Goal: Information Seeking & Learning: Check status

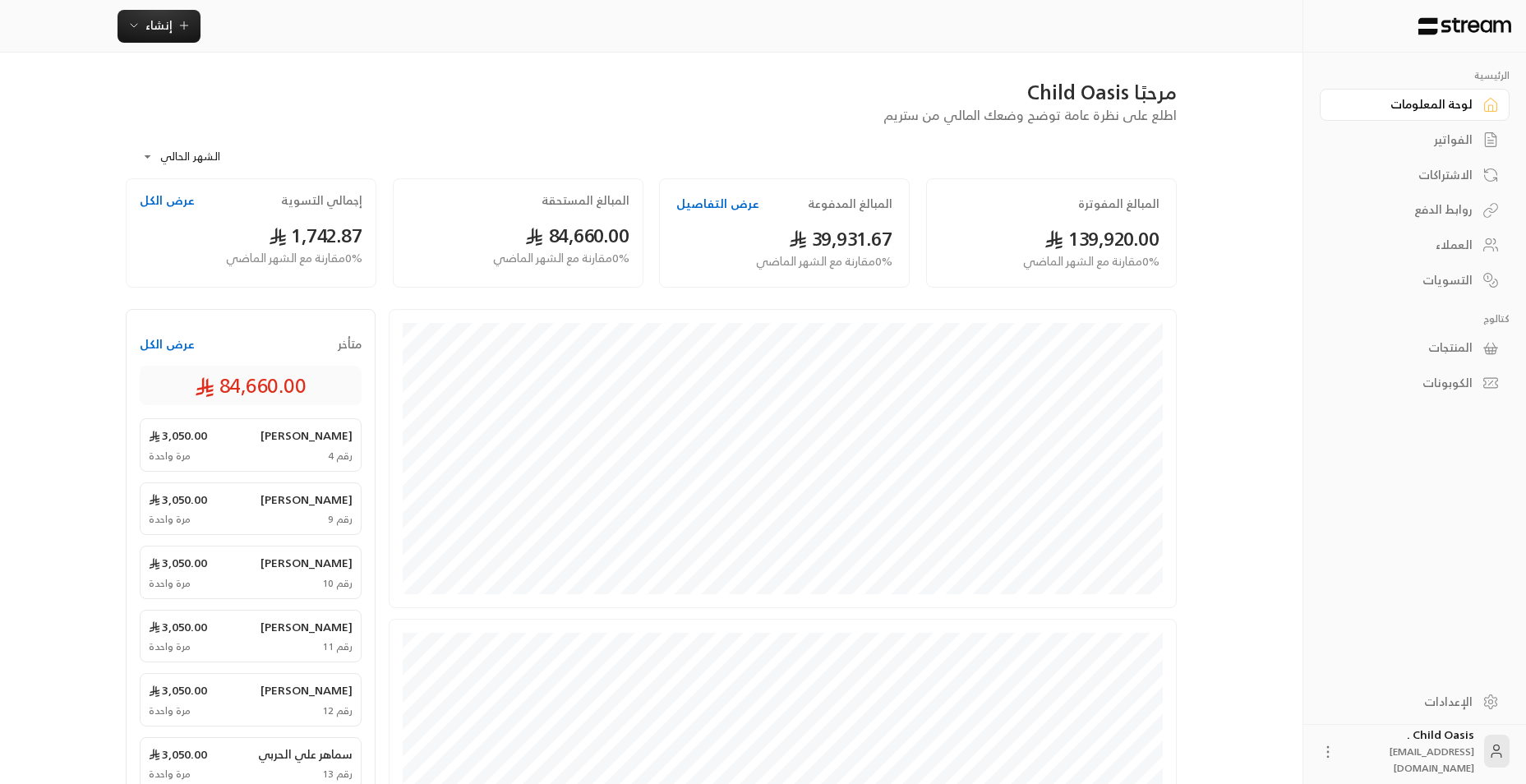
click at [174, 193] on button "عرض الكل" at bounding box center [167, 200] width 55 height 16
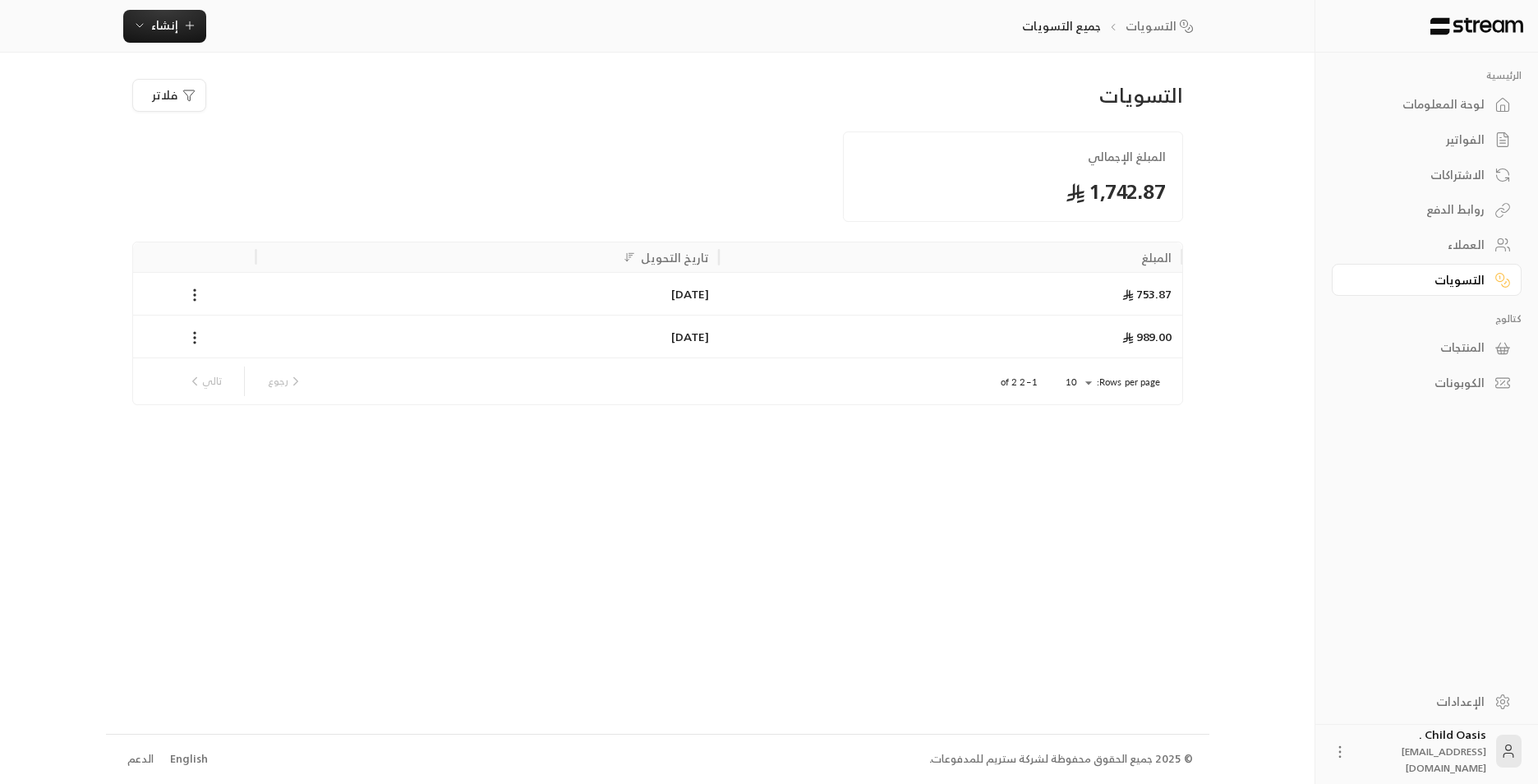
click at [1425, 113] on div "لوحة المعلومات" at bounding box center [1419, 103] width 133 height 16
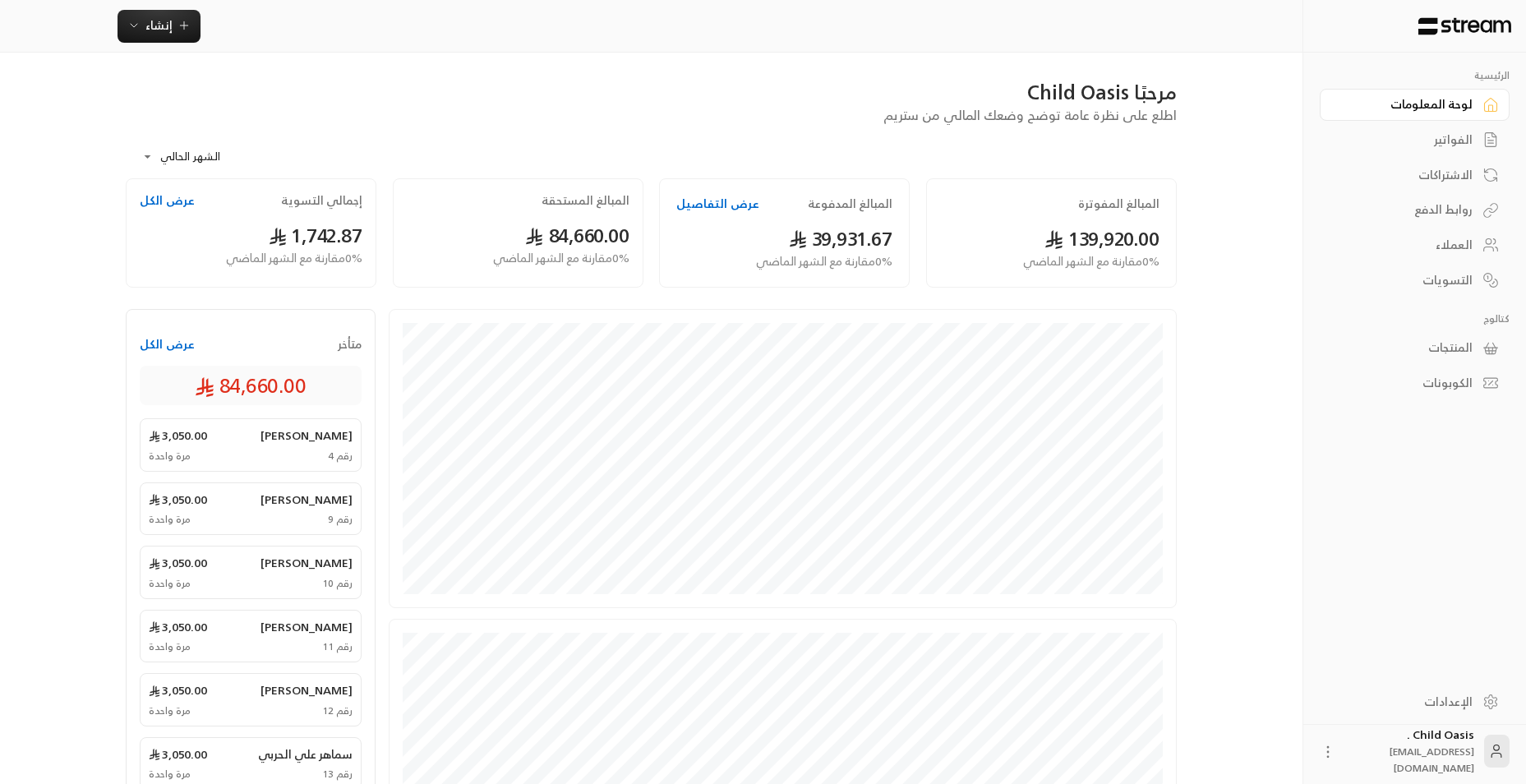
drag, startPoint x: 1454, startPoint y: 137, endPoint x: 1454, endPoint y: 148, distance: 11.0
click at [1454, 138] on div "الفواتير" at bounding box center [1407, 139] width 133 height 16
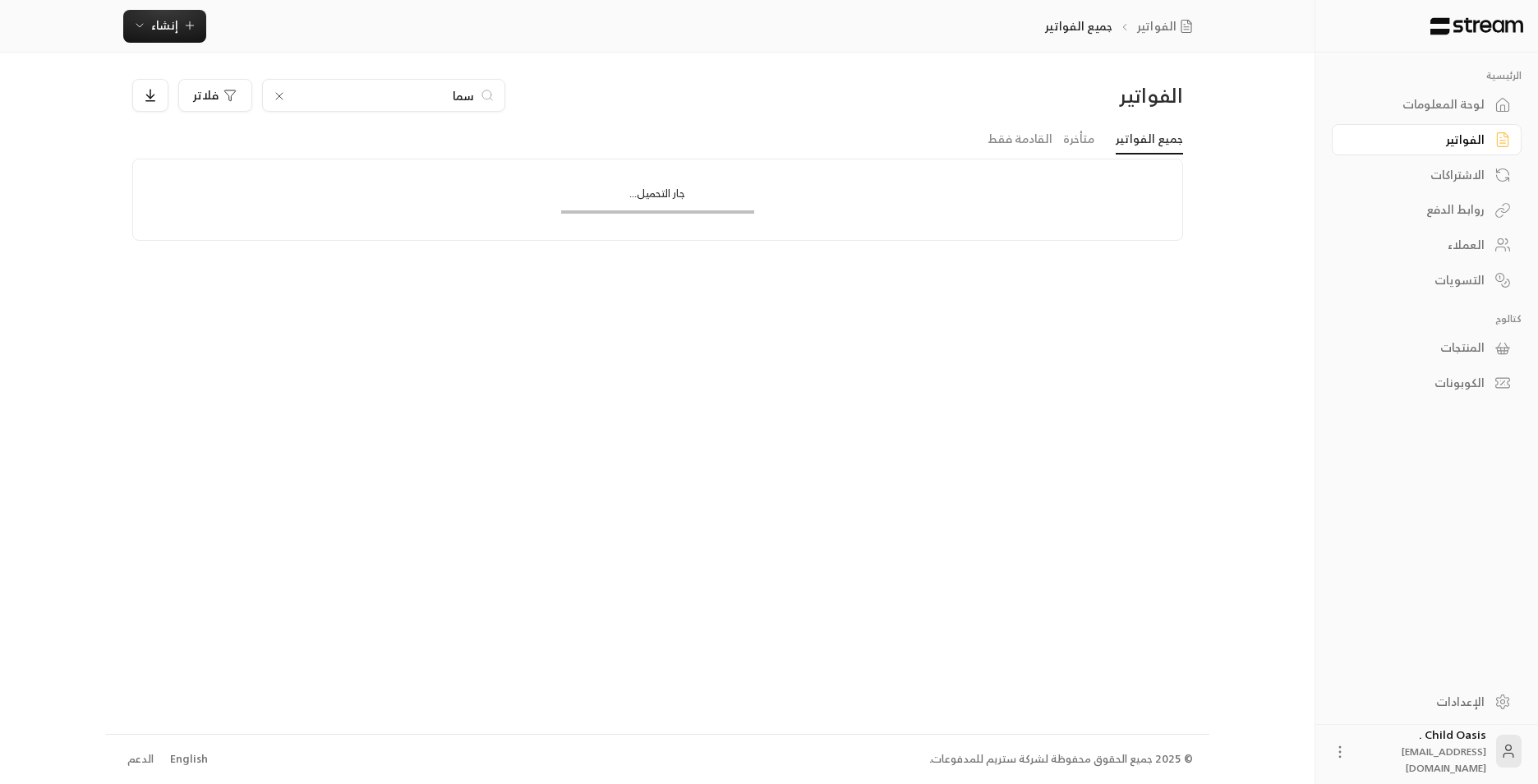
click at [1445, 111] on div "لوحة المعلومات" at bounding box center [1419, 103] width 133 height 16
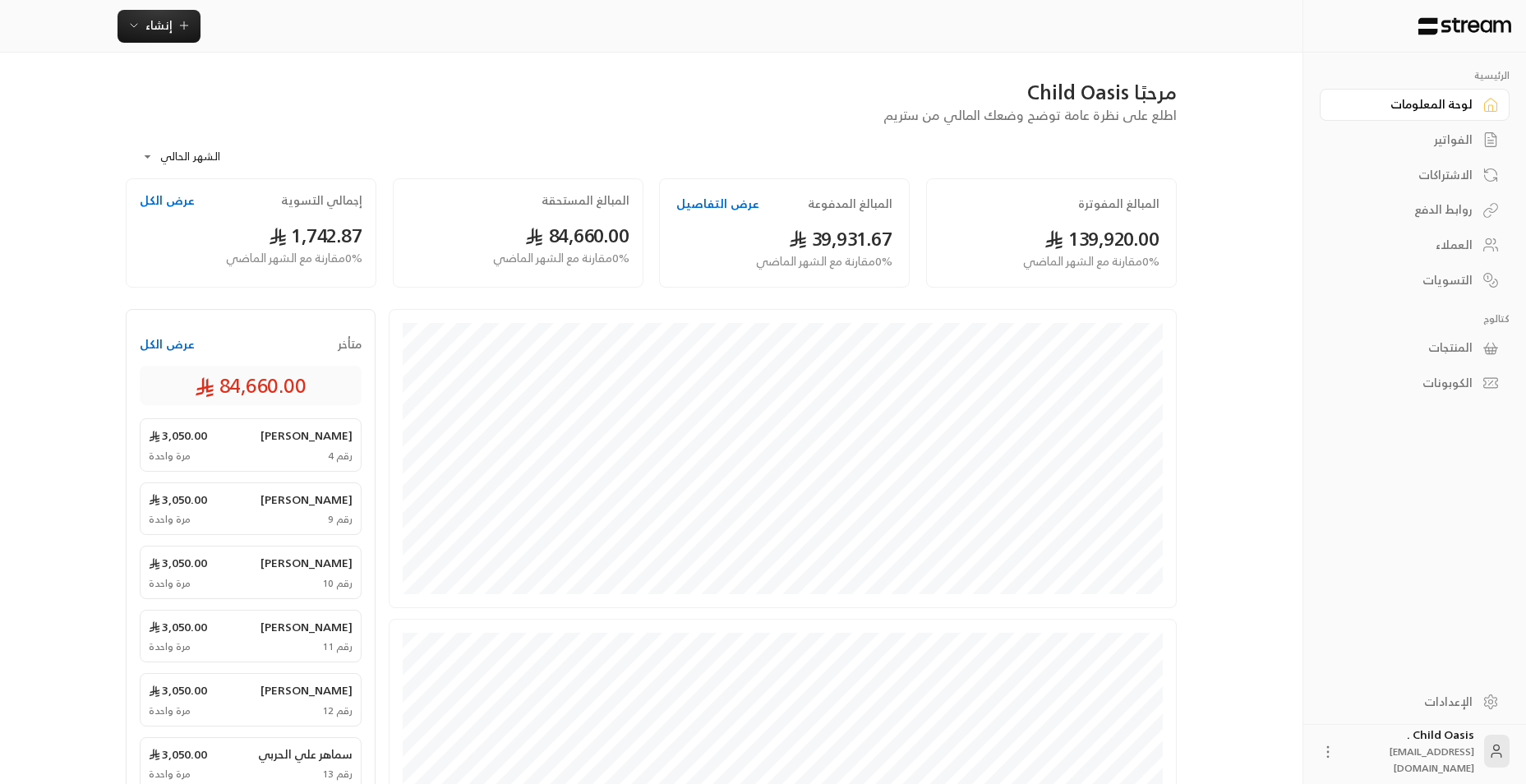
click at [1431, 134] on div "الفواتير" at bounding box center [1407, 139] width 133 height 16
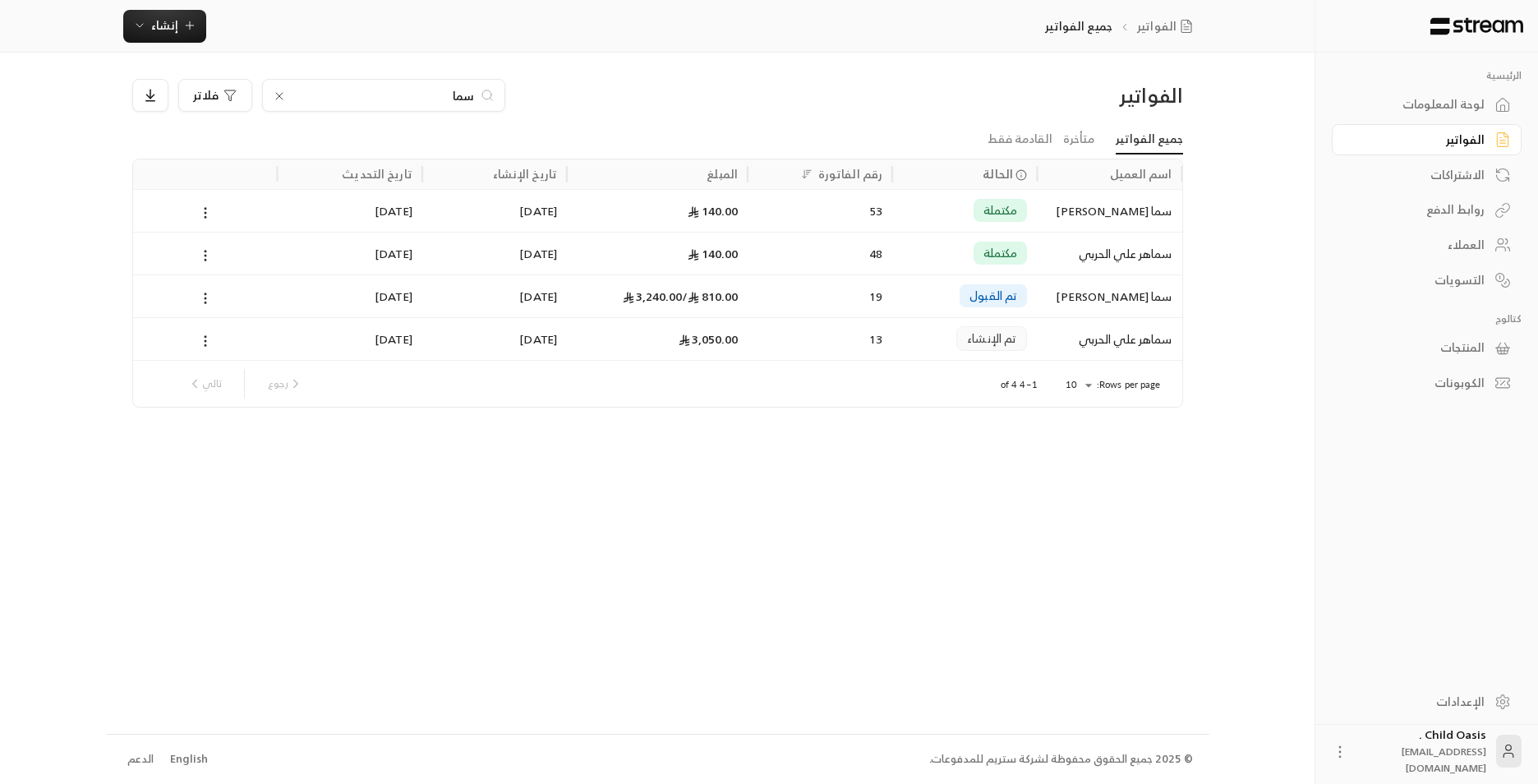
click at [393, 95] on input "سما" at bounding box center [384, 95] width 183 height 18
click at [275, 99] on icon at bounding box center [279, 97] width 13 height 13
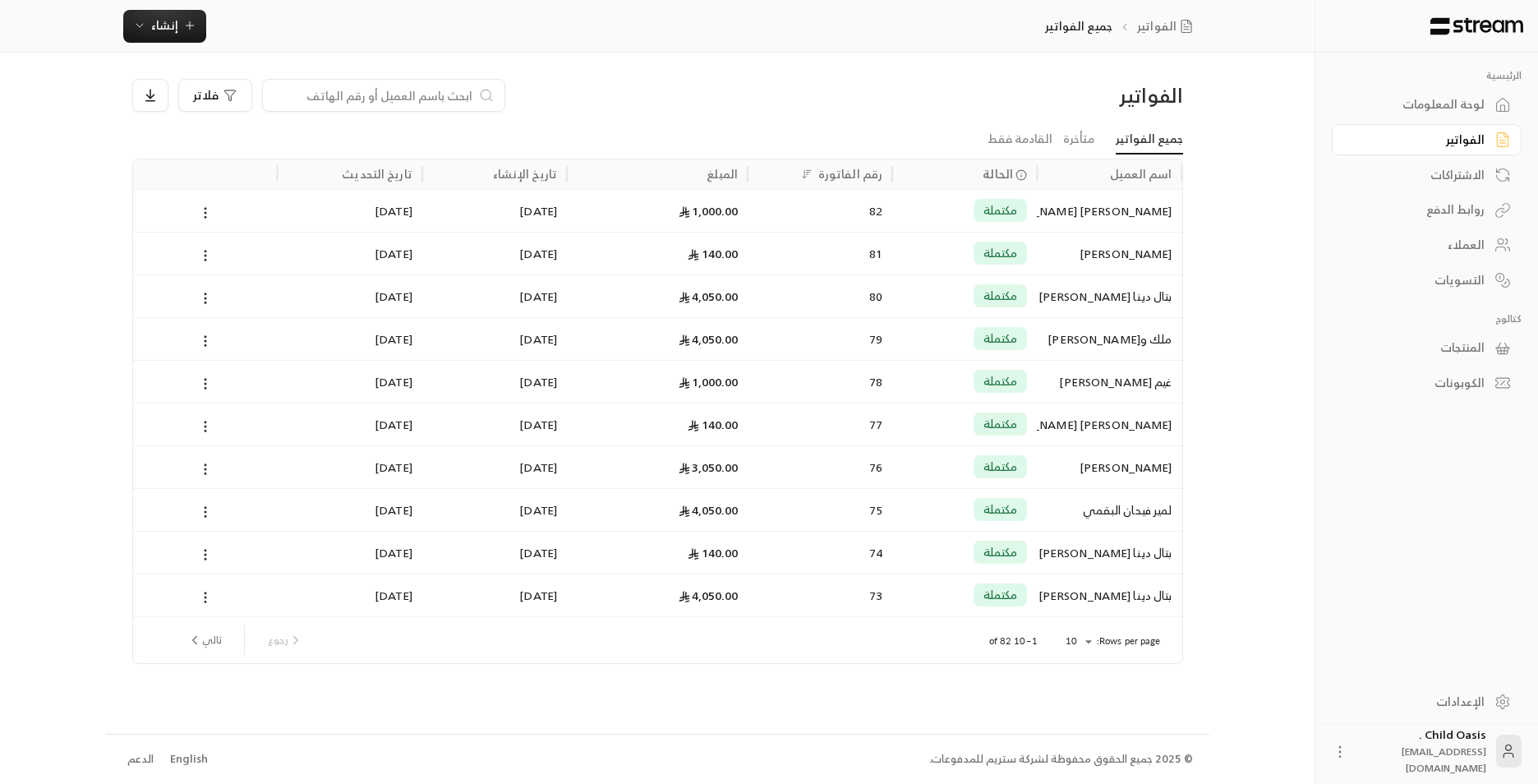
click at [279, 98] on input at bounding box center [373, 95] width 201 height 18
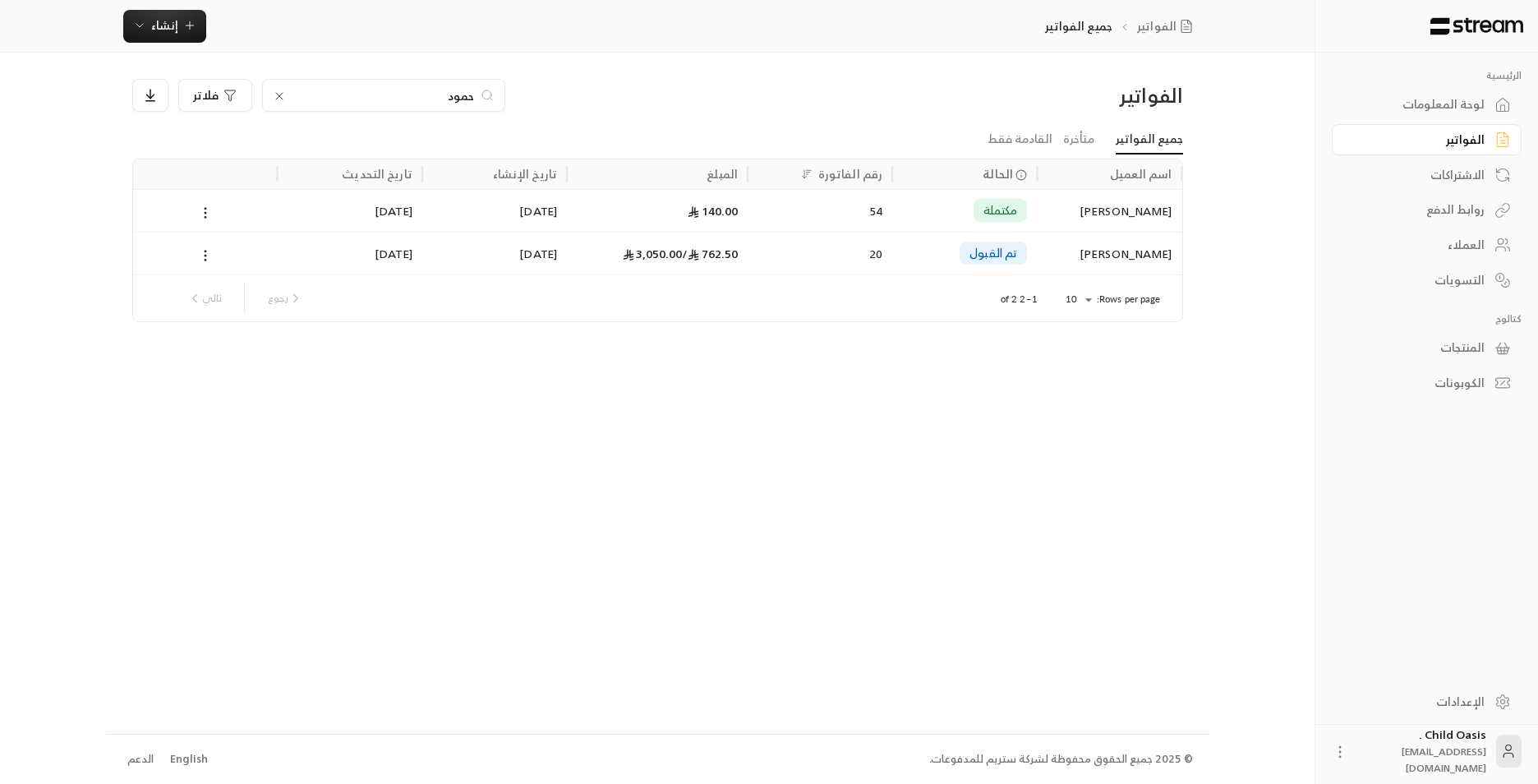
type input "حمود"
click at [276, 99] on icon at bounding box center [279, 97] width 13 height 13
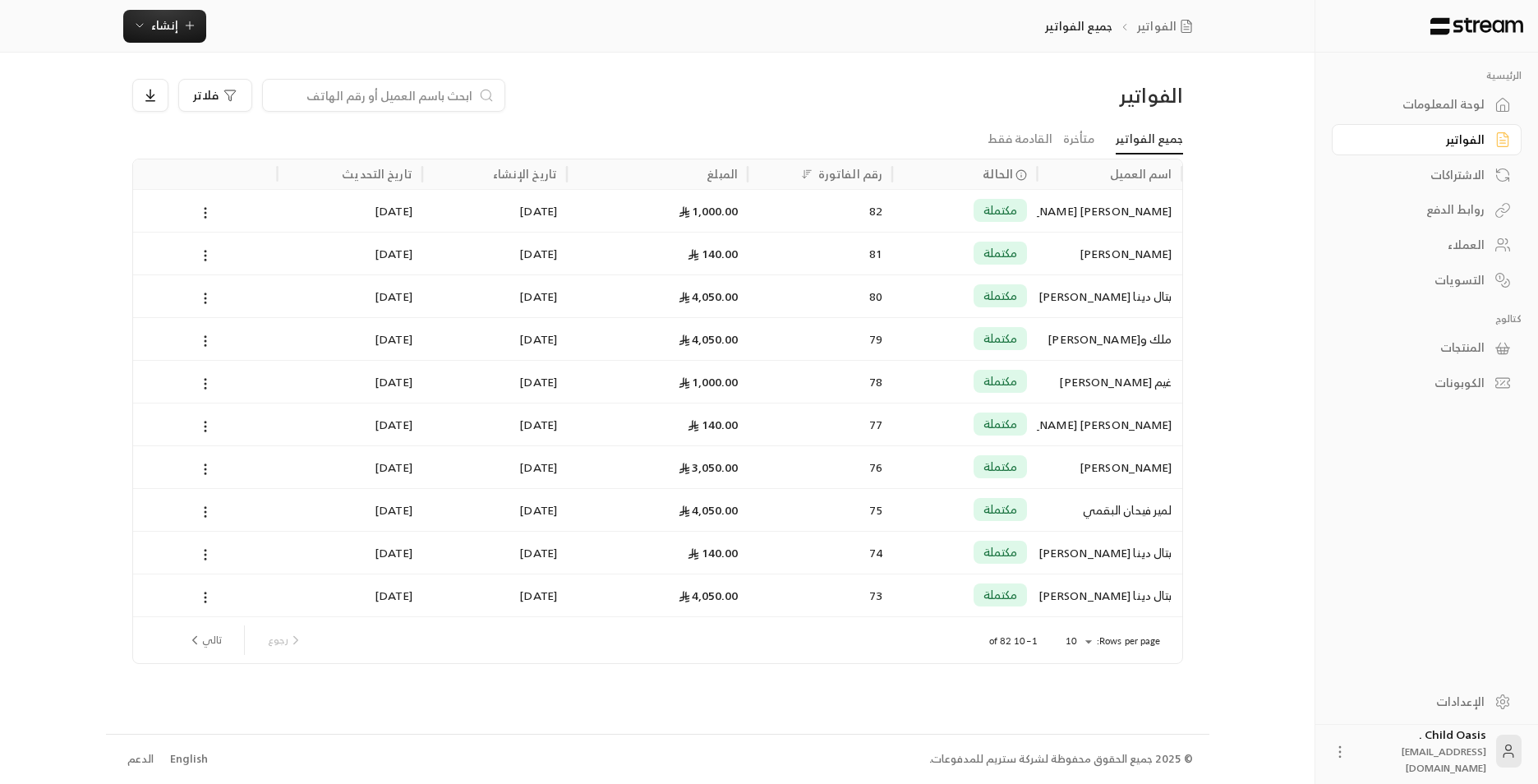
click at [277, 99] on input at bounding box center [373, 95] width 201 height 18
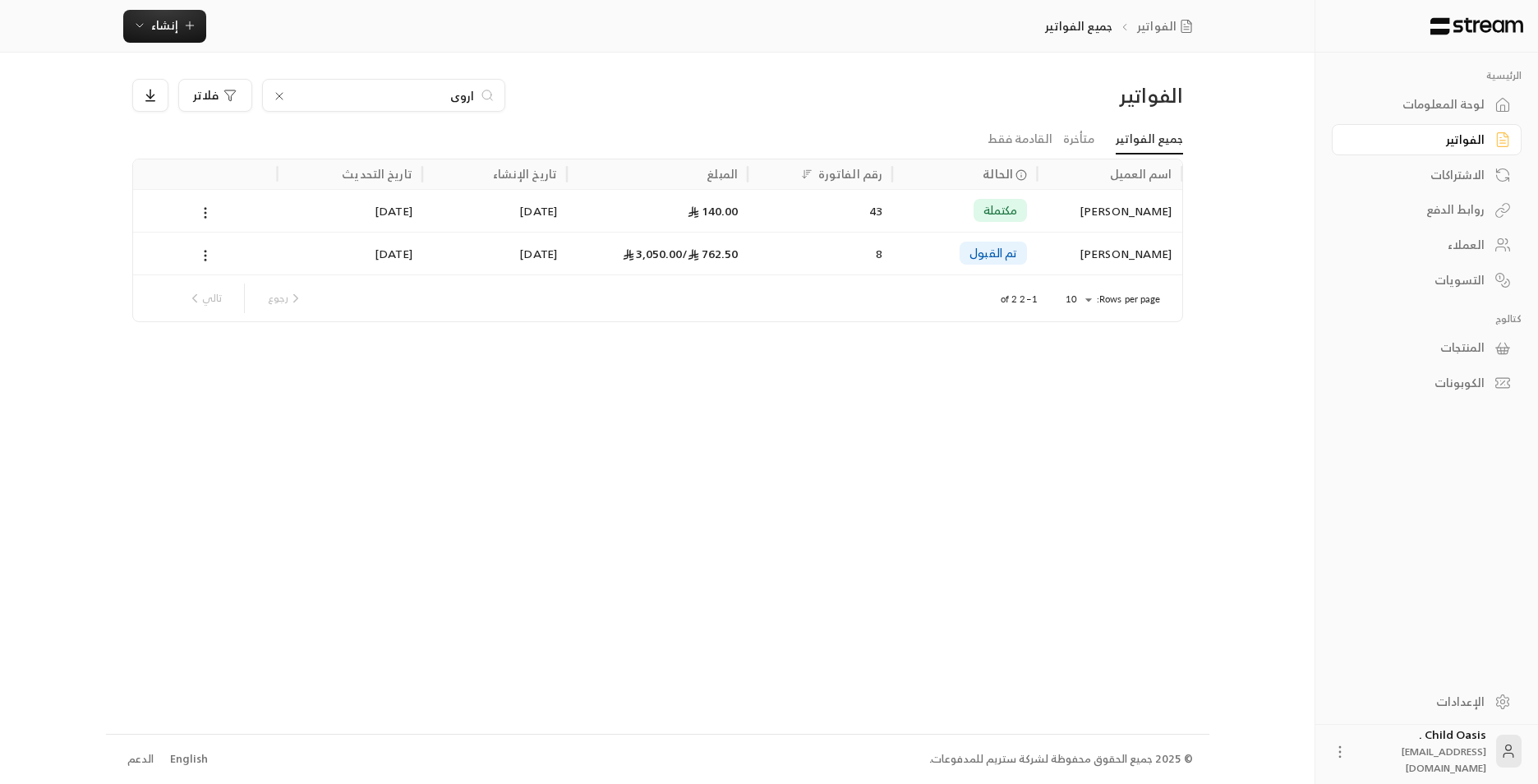
type input "اروى"
click at [282, 93] on icon at bounding box center [279, 97] width 13 height 13
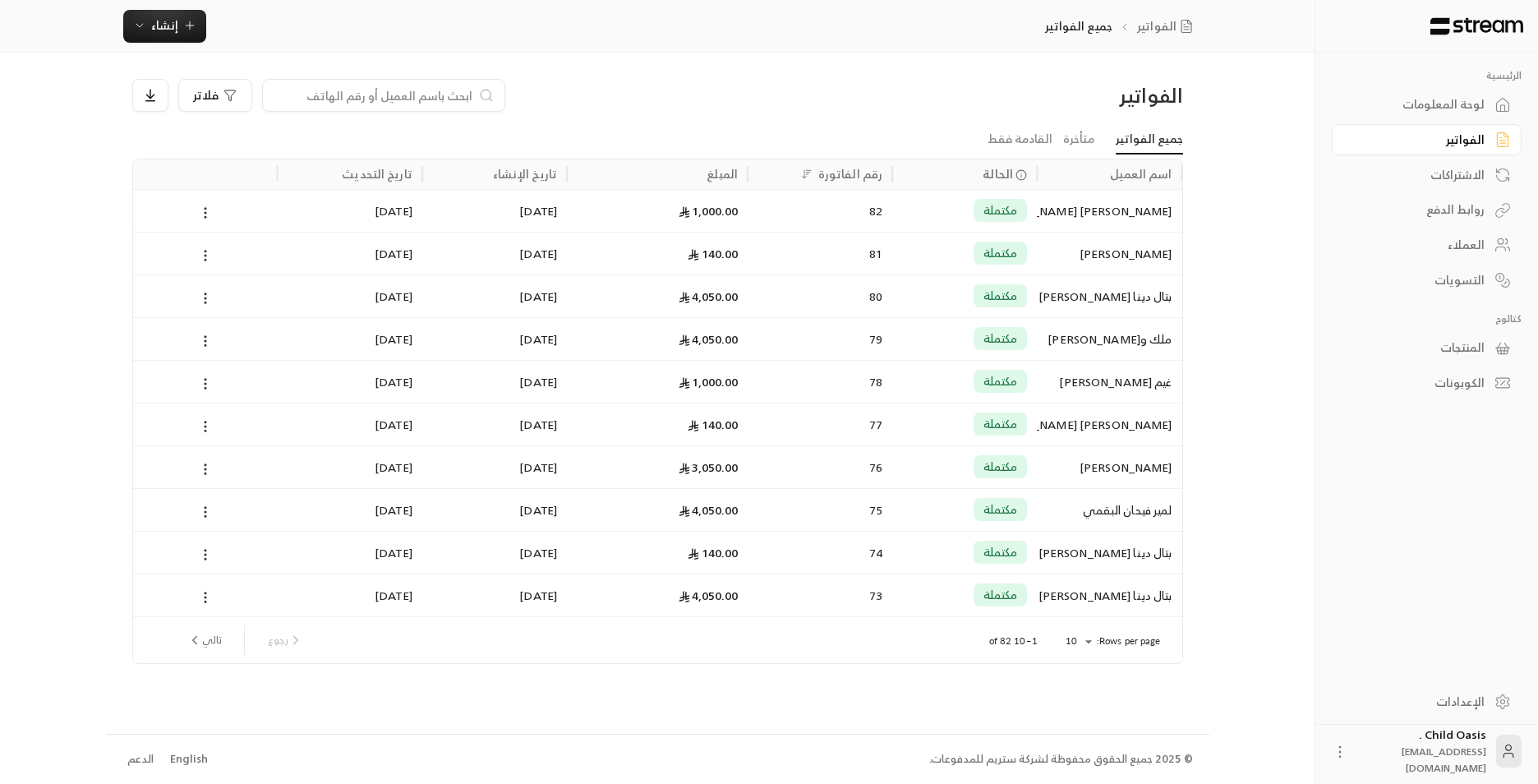
click at [434, 100] on input at bounding box center [373, 95] width 201 height 18
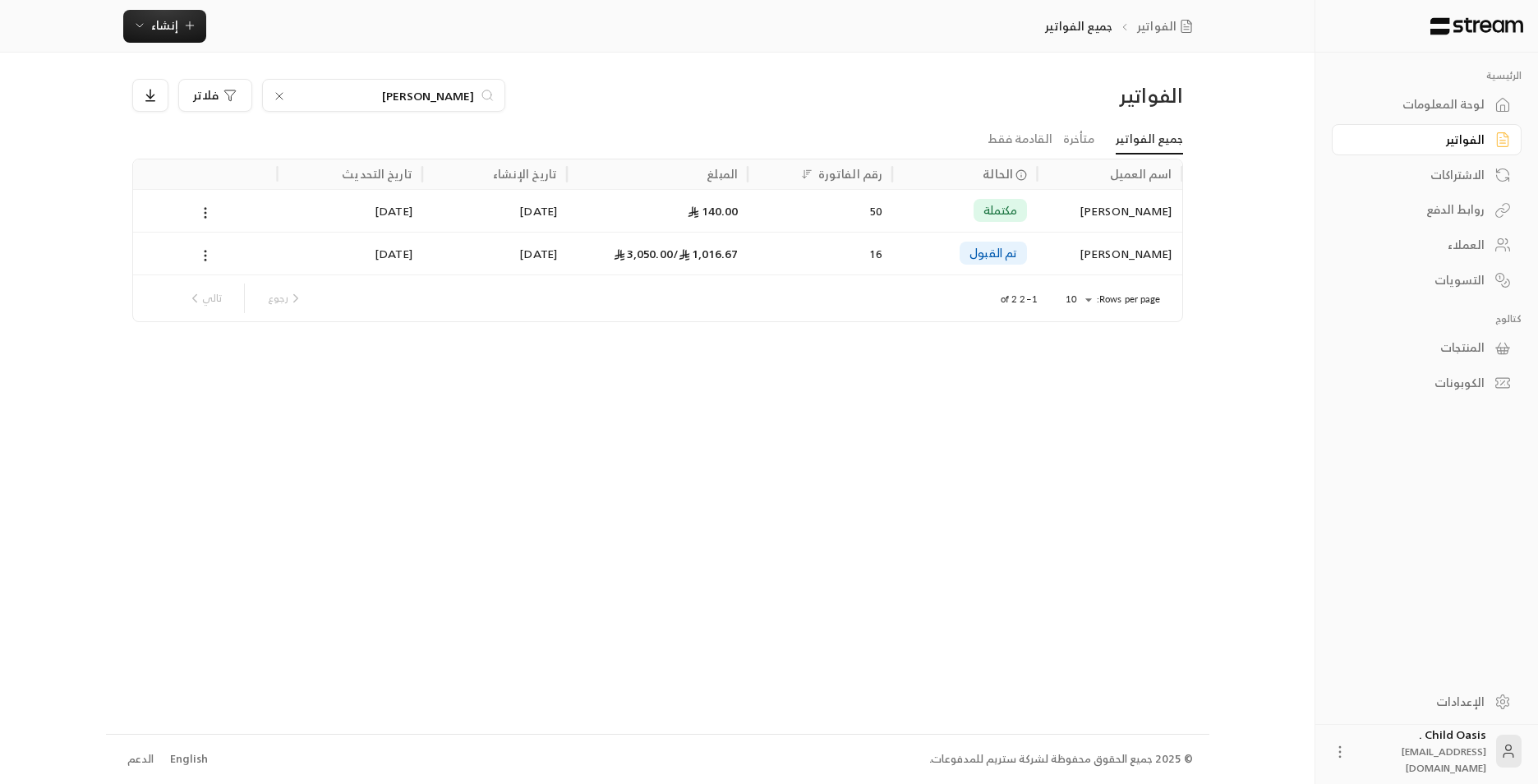
type input "[PERSON_NAME]"
click at [271, 97] on div "[PERSON_NAME]" at bounding box center [384, 95] width 243 height 33
click at [277, 96] on icon at bounding box center [279, 97] width 13 height 13
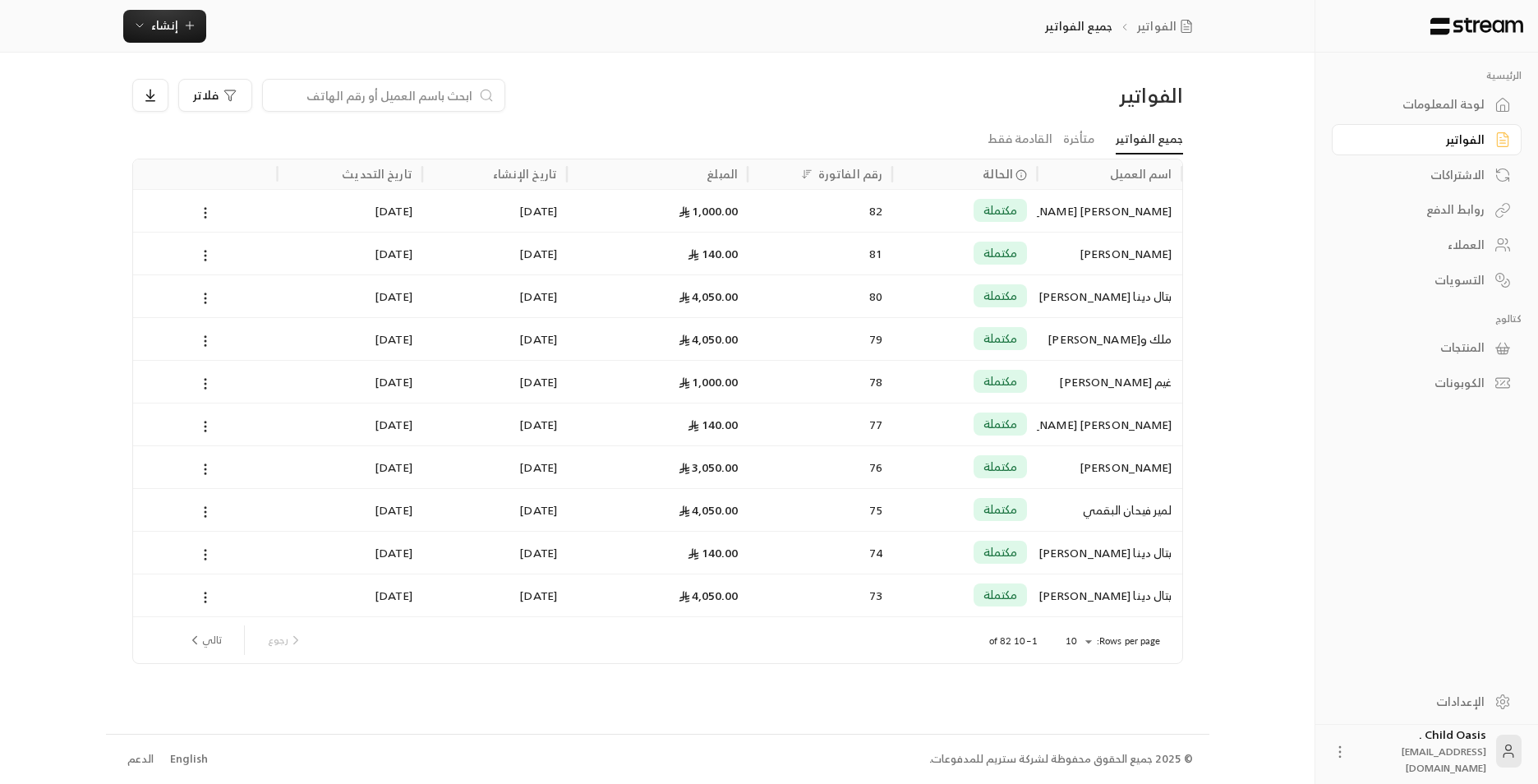
click at [429, 95] on input at bounding box center [373, 95] width 201 height 18
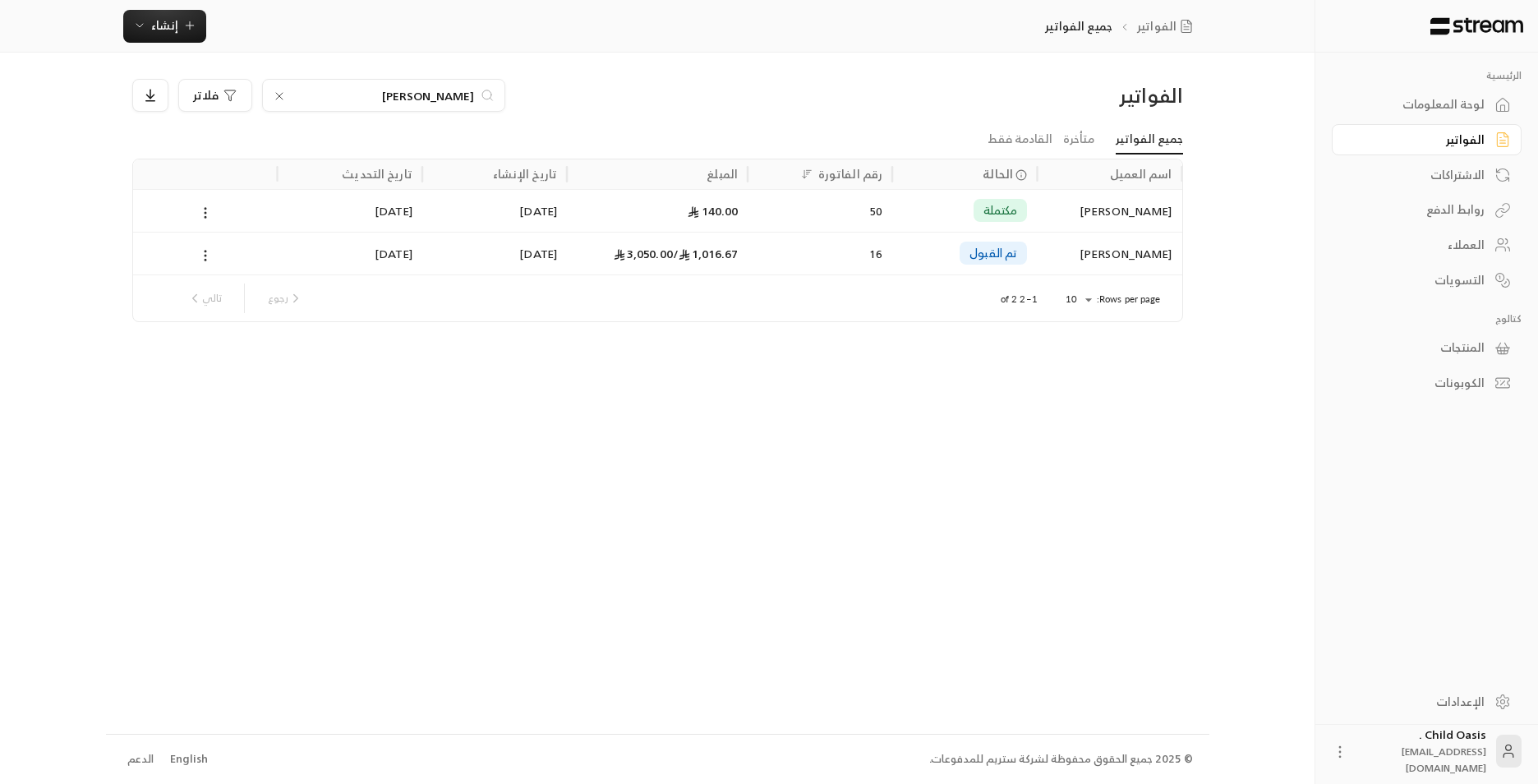
type input "[PERSON_NAME]"
click at [275, 92] on icon at bounding box center [279, 97] width 13 height 13
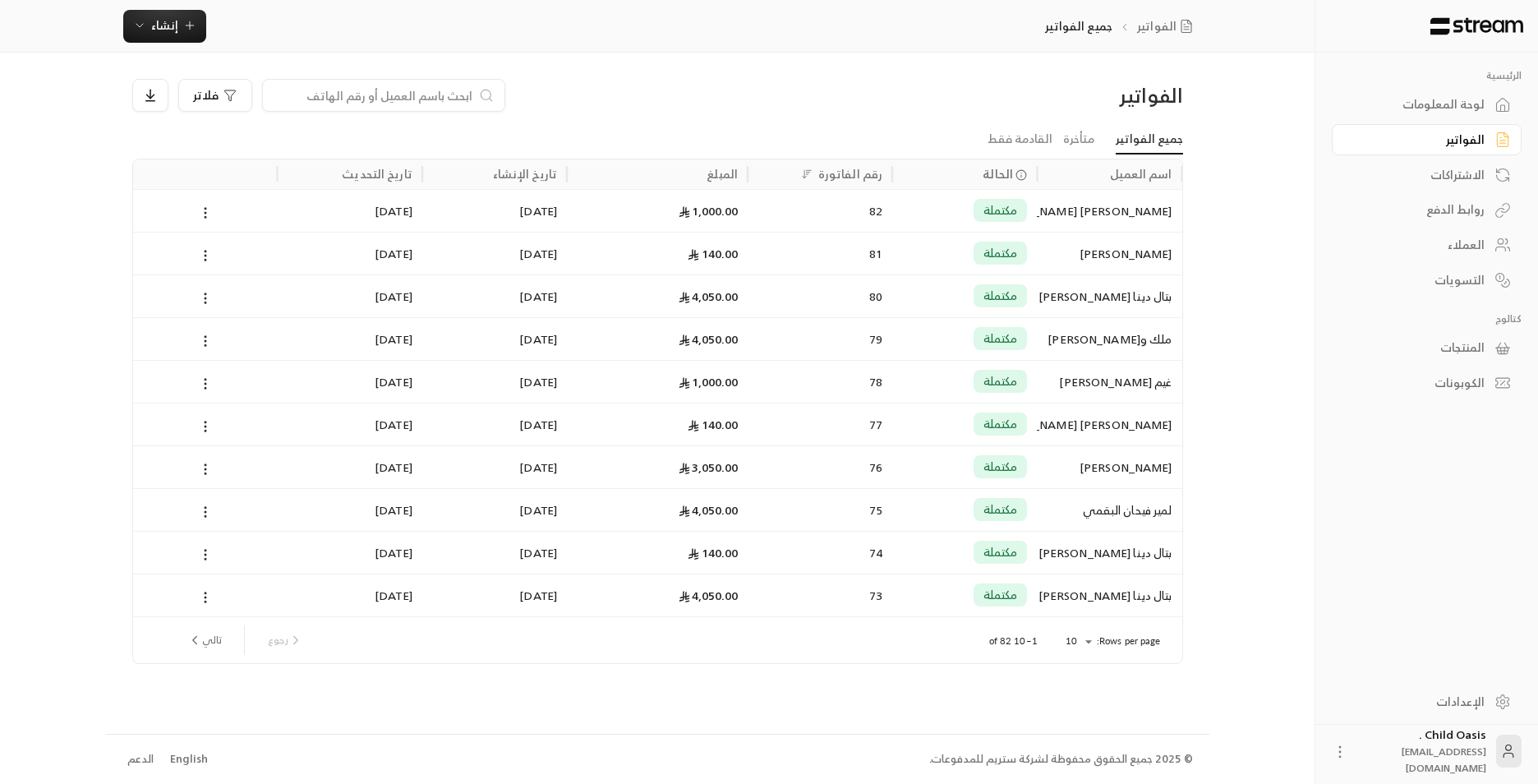
click at [382, 101] on input at bounding box center [373, 95] width 201 height 18
click at [381, 101] on input at bounding box center [373, 95] width 201 height 18
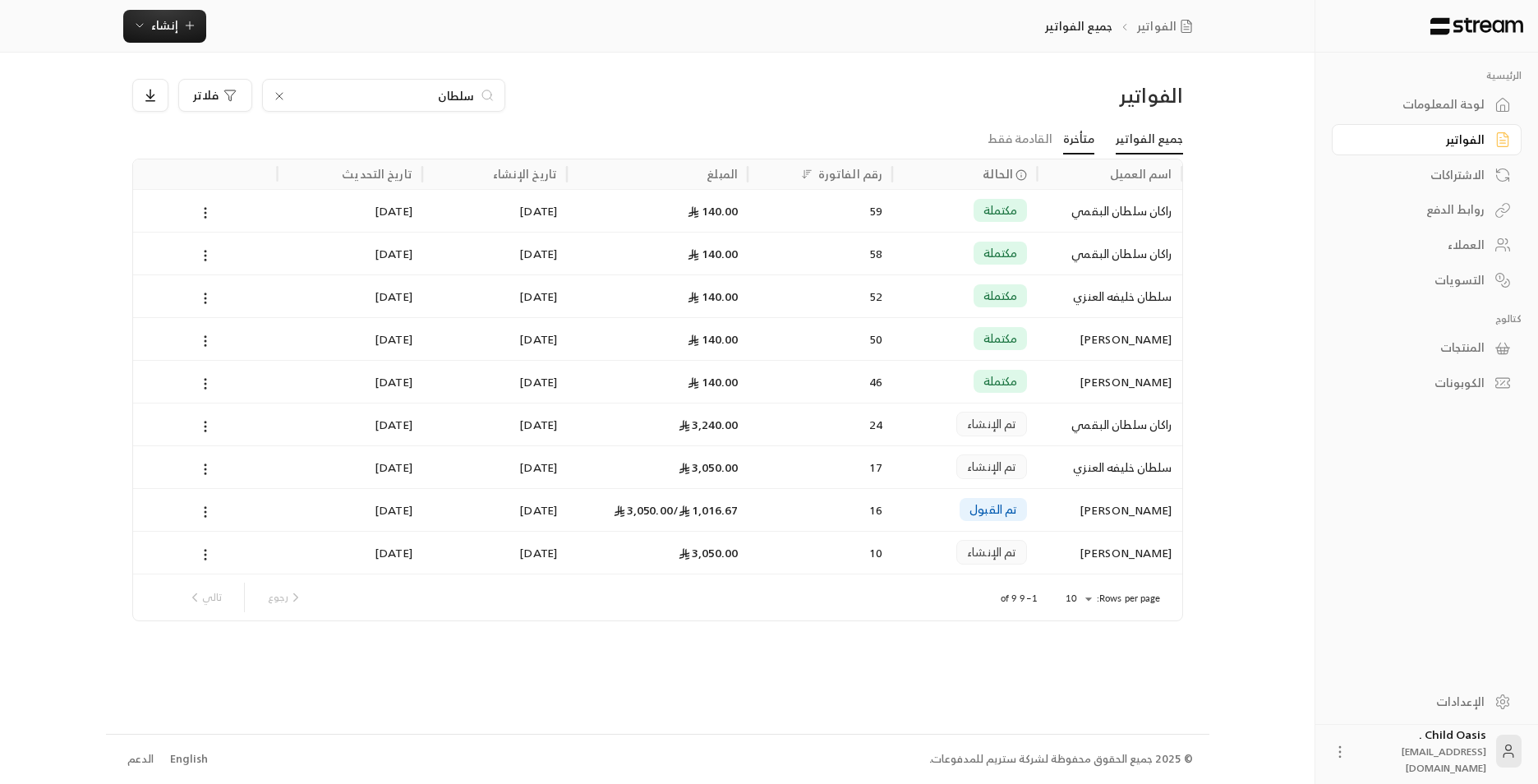
type input "سلطان"
click at [1082, 146] on link "متأخرة" at bounding box center [1079, 139] width 31 height 29
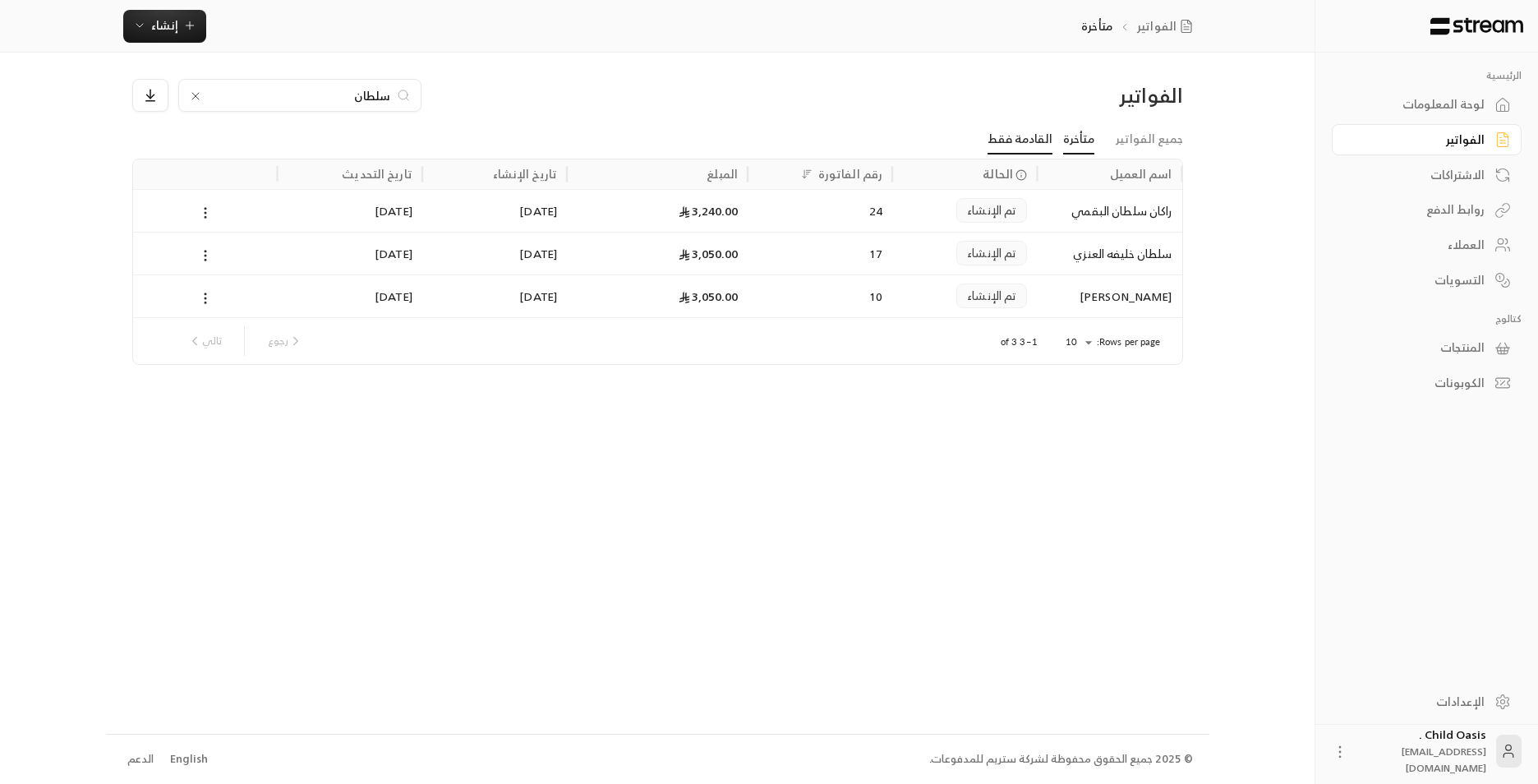
click at [1028, 147] on link "القادمة فقط" at bounding box center [1020, 139] width 65 height 29
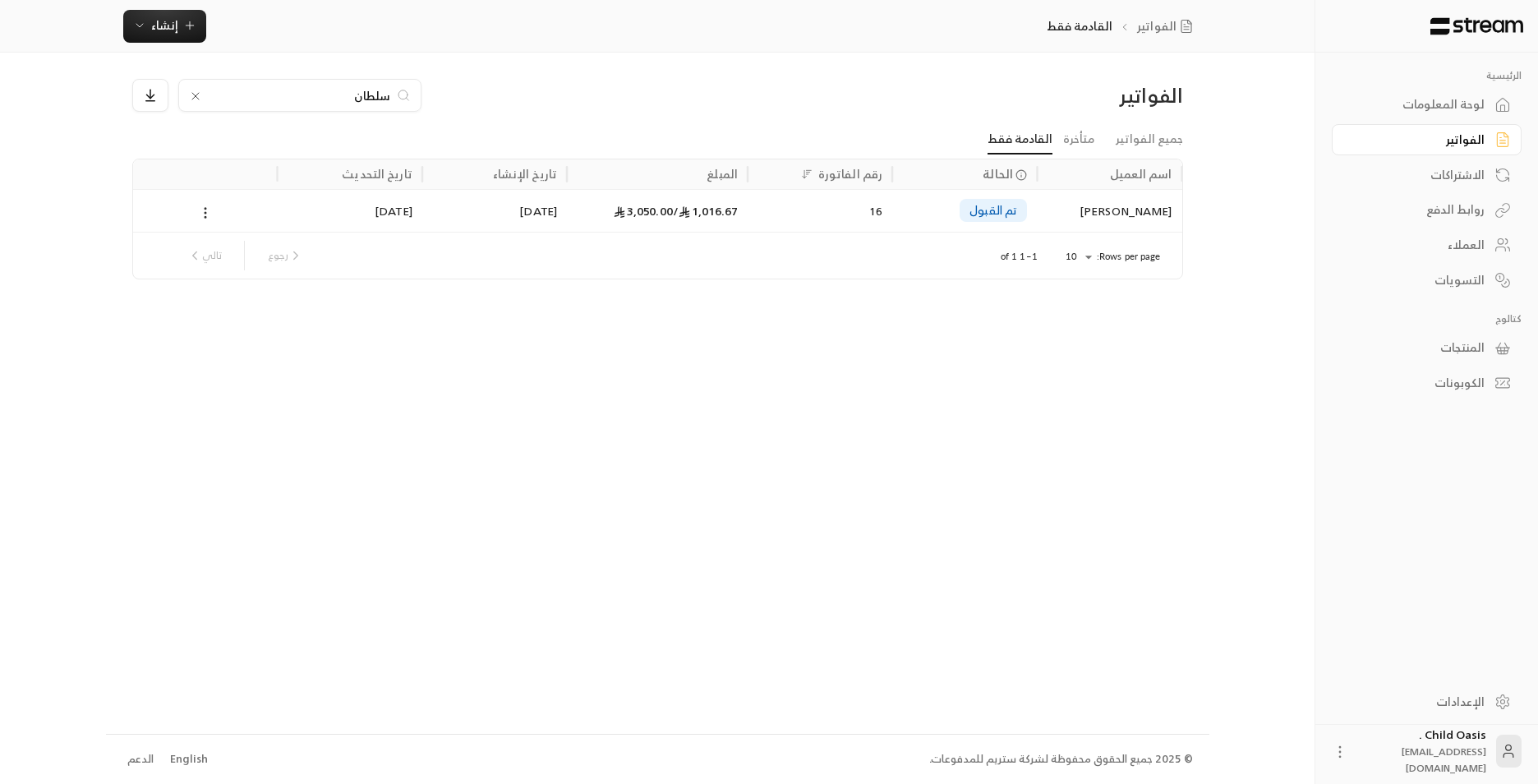
click at [201, 99] on icon at bounding box center [196, 97] width 13 height 13
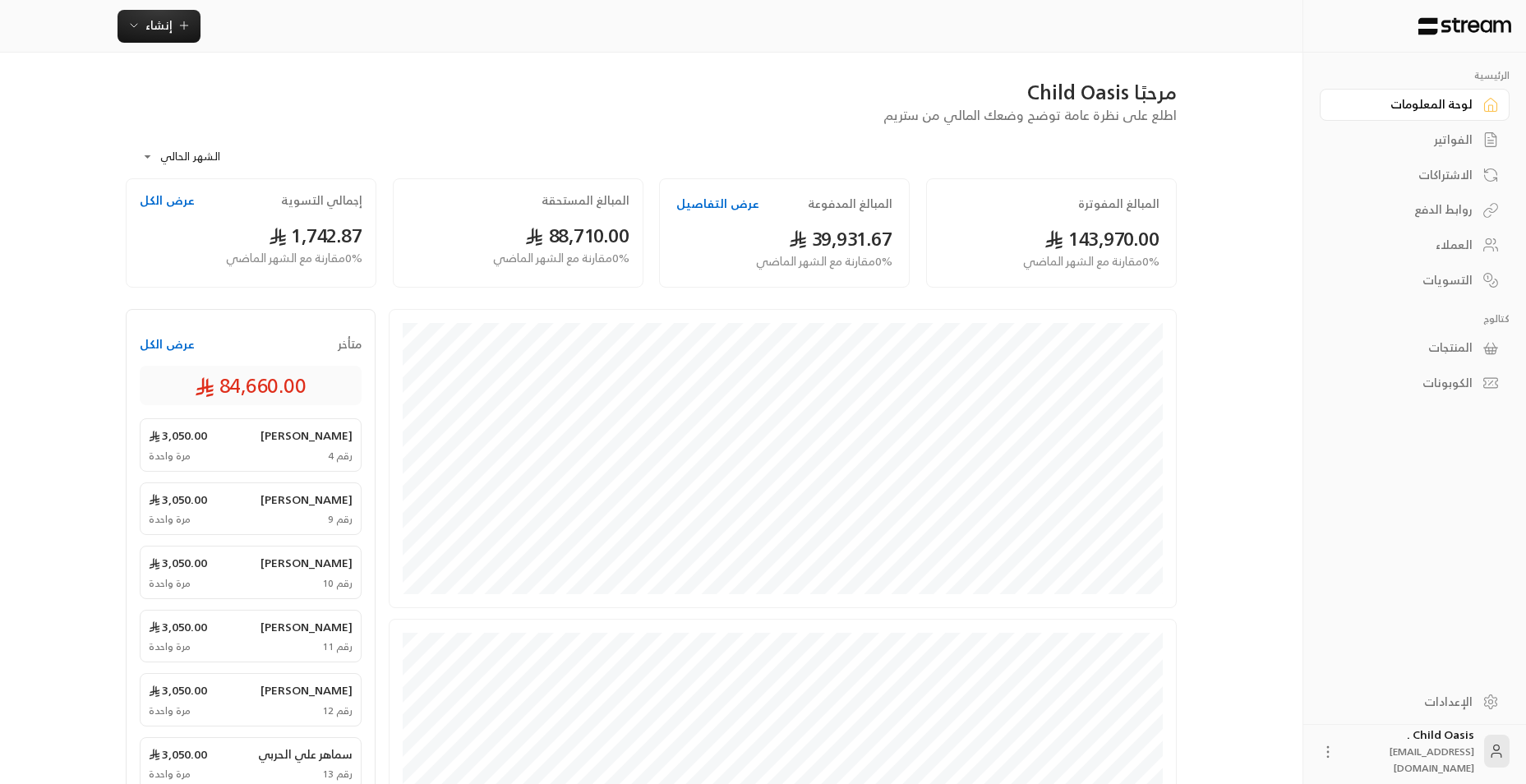
click at [1481, 134] on link "الفواتير" at bounding box center [1414, 140] width 189 height 32
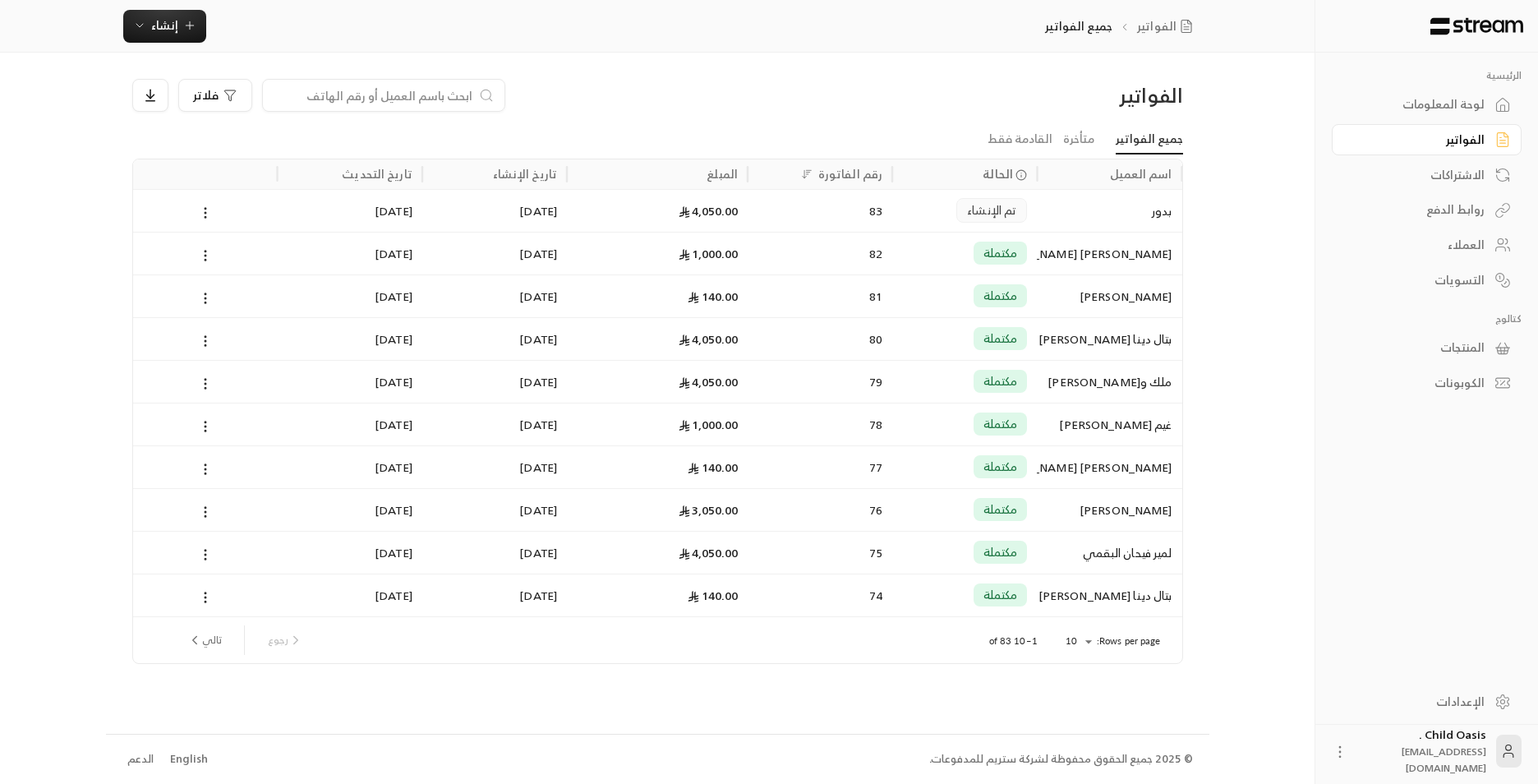
click at [1452, 96] on div "لوحة المعلومات" at bounding box center [1419, 103] width 133 height 16
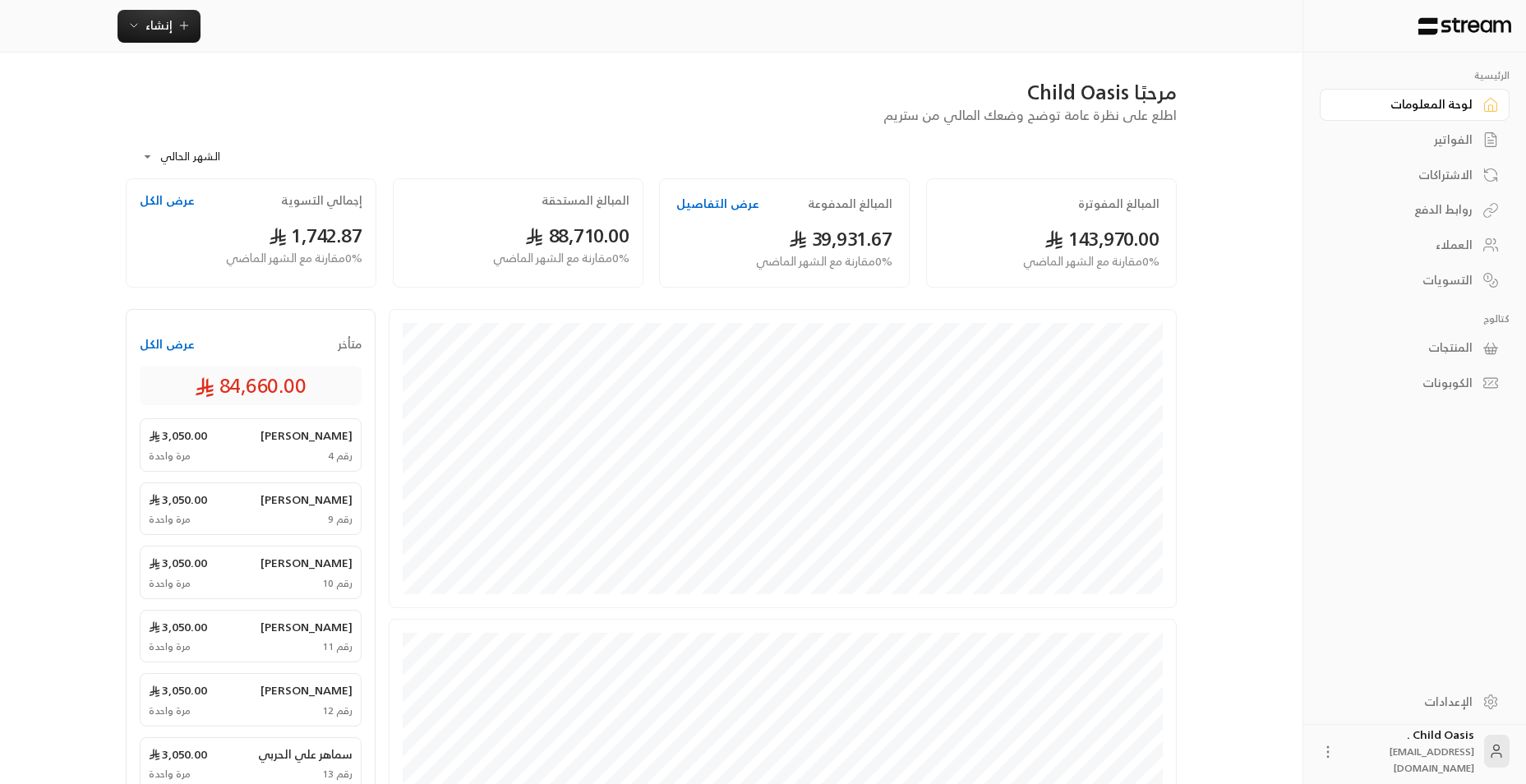
click at [1462, 140] on div "الفواتير" at bounding box center [1407, 139] width 133 height 16
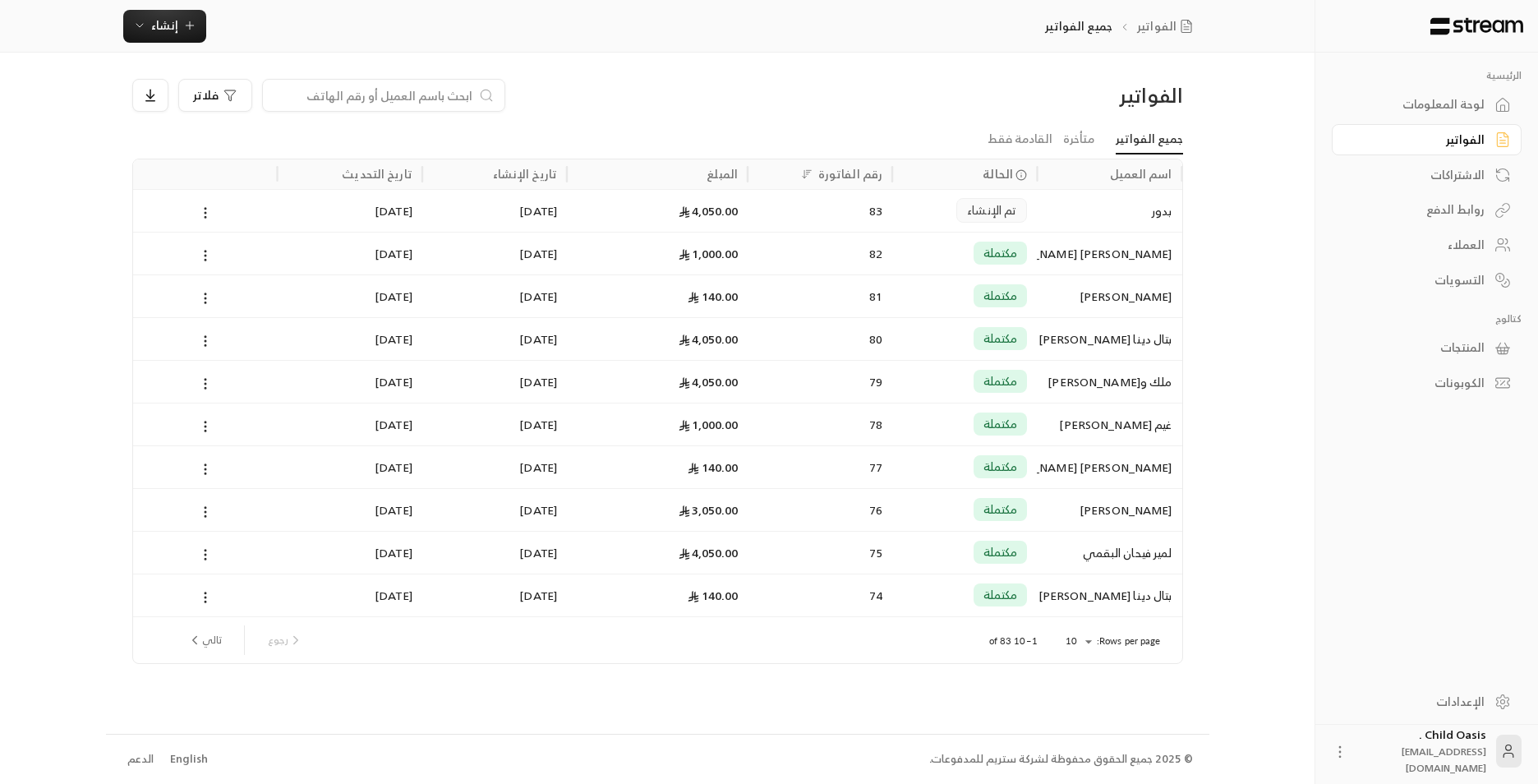
click at [450, 98] on input at bounding box center [373, 95] width 201 height 18
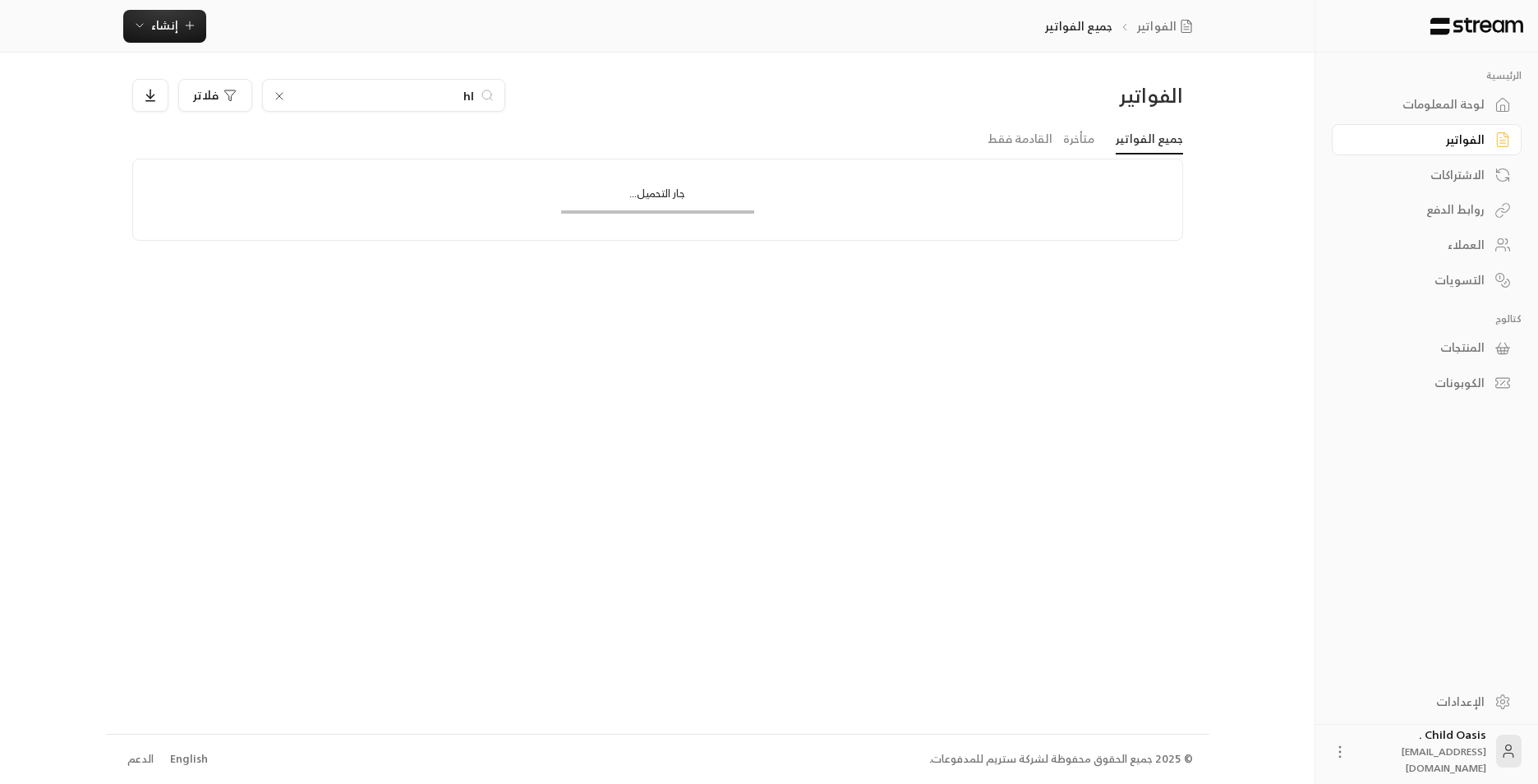
type input "h"
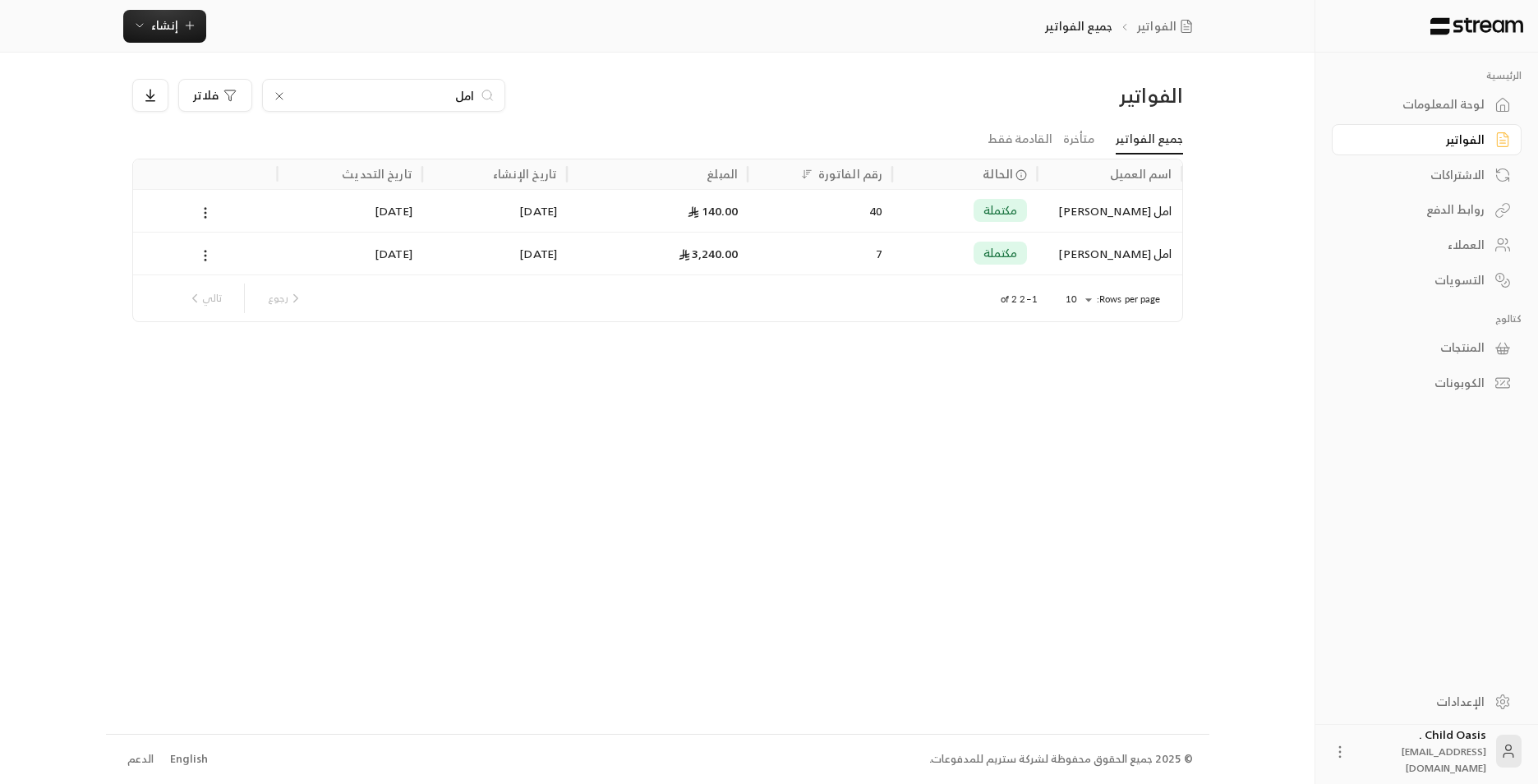
type input "امل"
click at [659, 241] on div "3,240.00" at bounding box center [657, 253] width 161 height 42
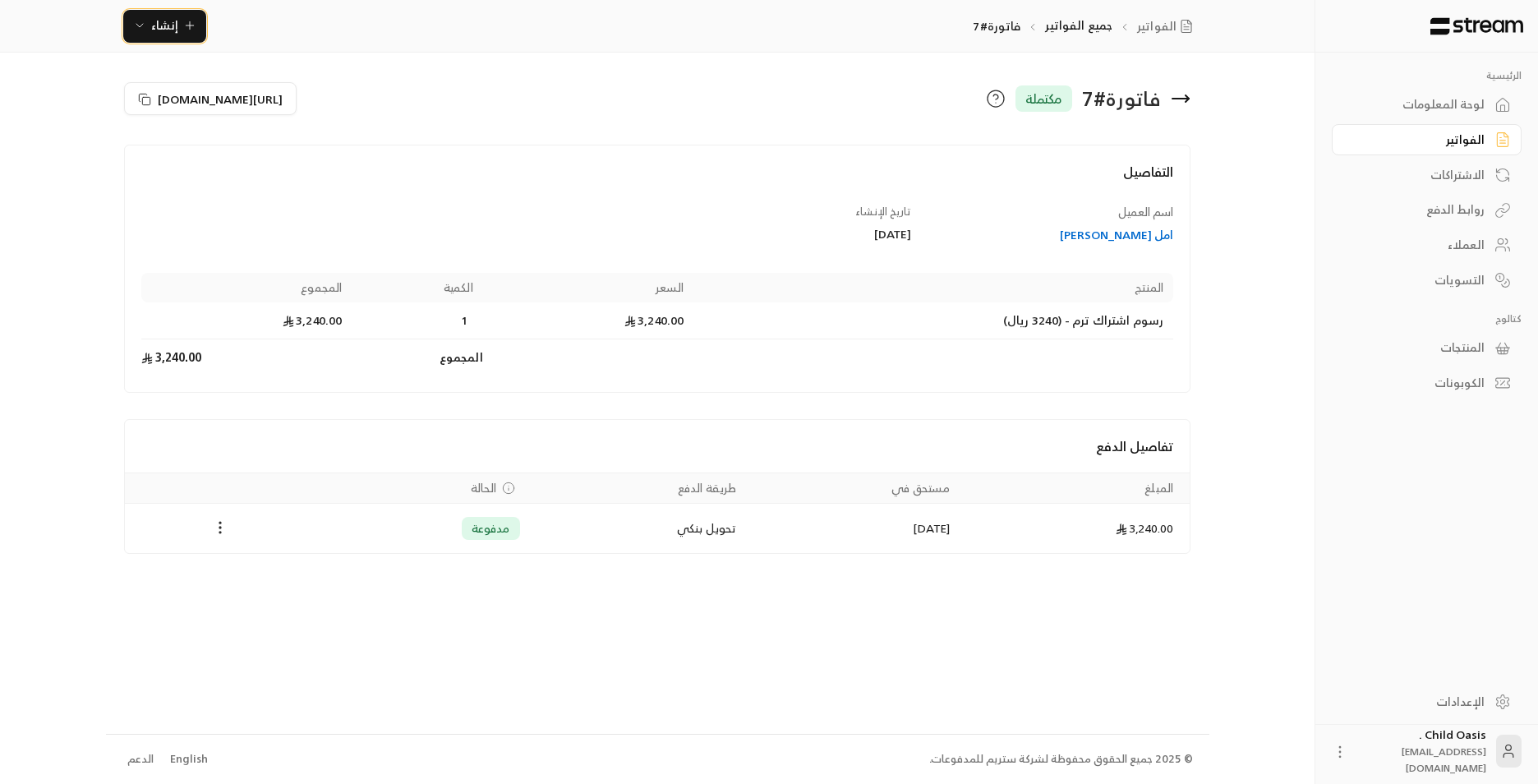
click at [170, 23] on span "إنشاء" at bounding box center [165, 26] width 27 height 21
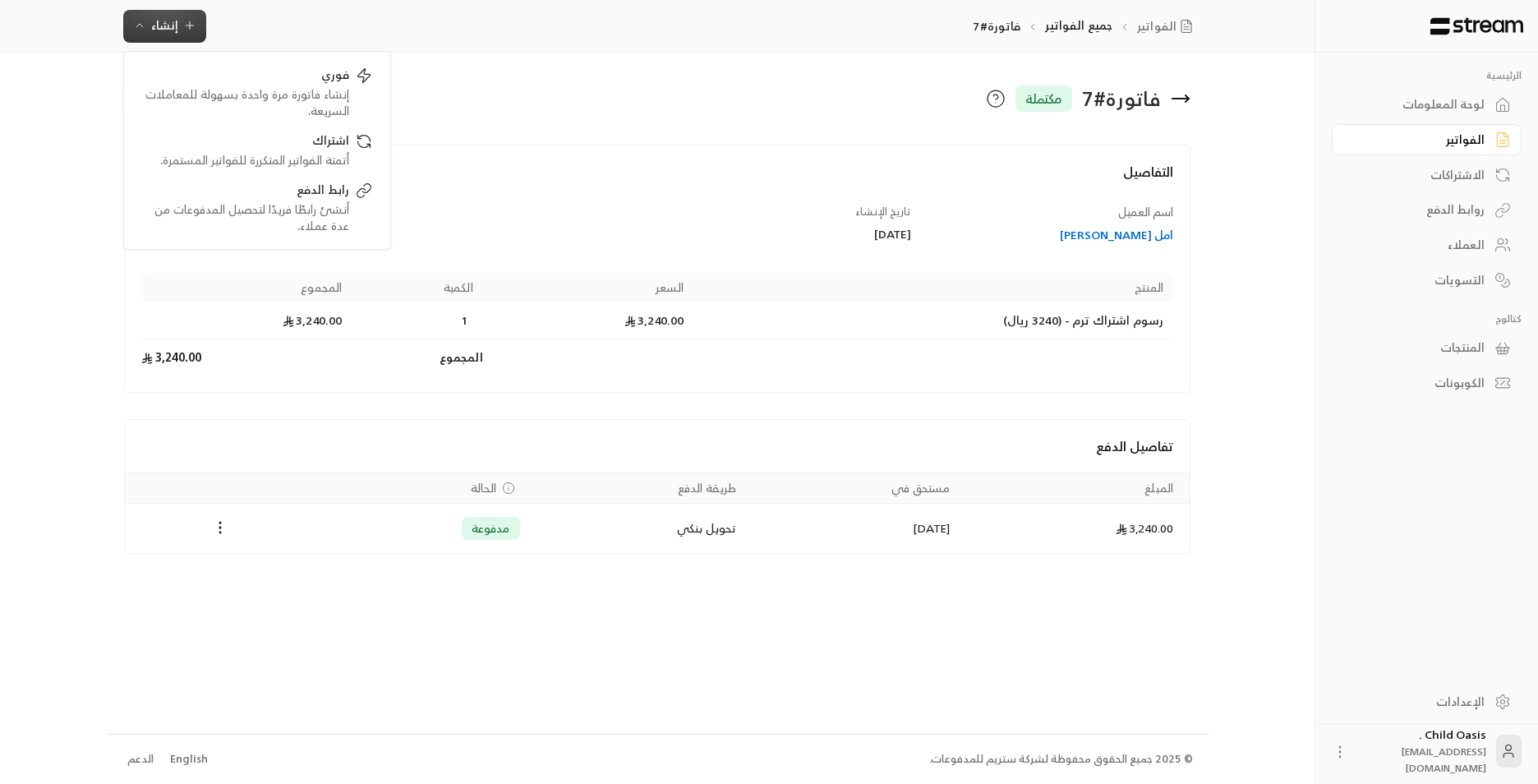
click at [461, 94] on div "https://streampay.sa/s/4YxFO" at bounding box center [386, 98] width 542 height 40
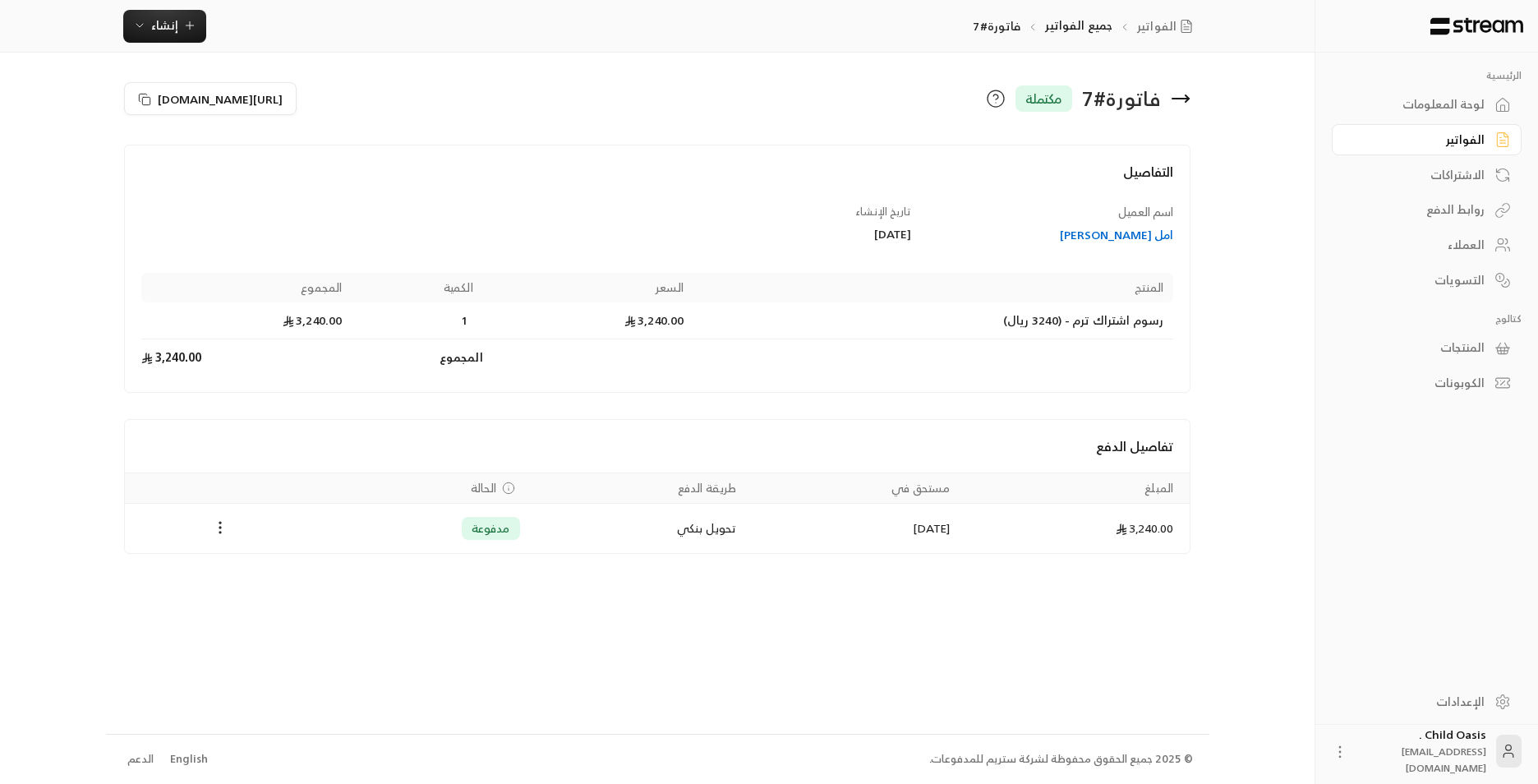
click at [1027, 99] on span "مكتملة" at bounding box center [1044, 98] width 37 height 20
